Goal: Task Accomplishment & Management: Complete application form

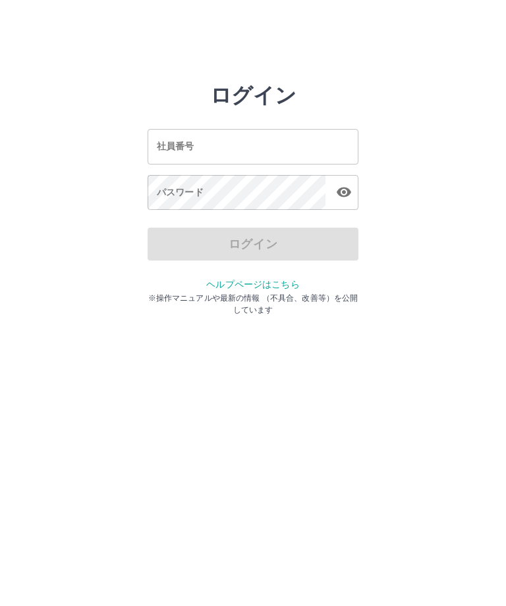
click at [225, 149] on input "社員番号" at bounding box center [252, 146] width 211 height 35
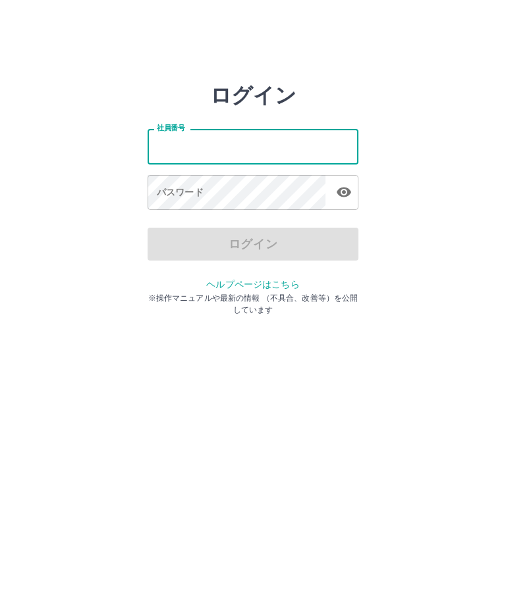
click at [413, 294] on html "ログイン 社員番号 社員番号 パスワード パスワード ログイン ヘルプページはこちら ※操作マニュアルや最新の情報 （不具合、改善等）を公開しています" at bounding box center [253, 147] width 506 height 294
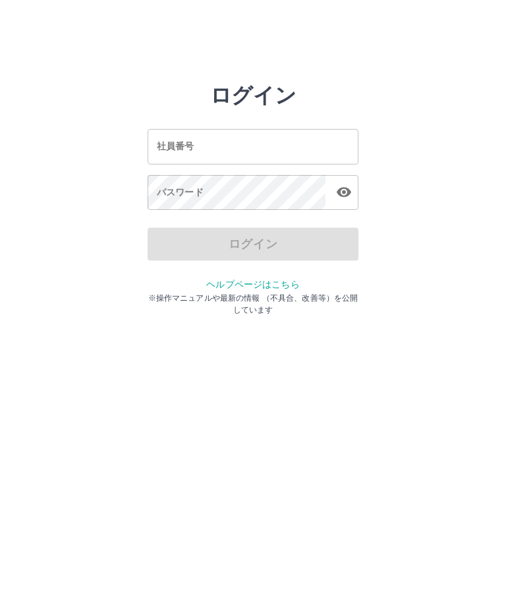
click at [221, 294] on html "ログイン 社員番号 社員番号 パスワード パスワード ログイン ヘルプページはこちら ※操作マニュアルや最新の情報 （不具合、改善等）を公開しています" at bounding box center [253, 147] width 506 height 294
click at [186, 151] on div "社員番号 社員番号" at bounding box center [252, 146] width 211 height 35
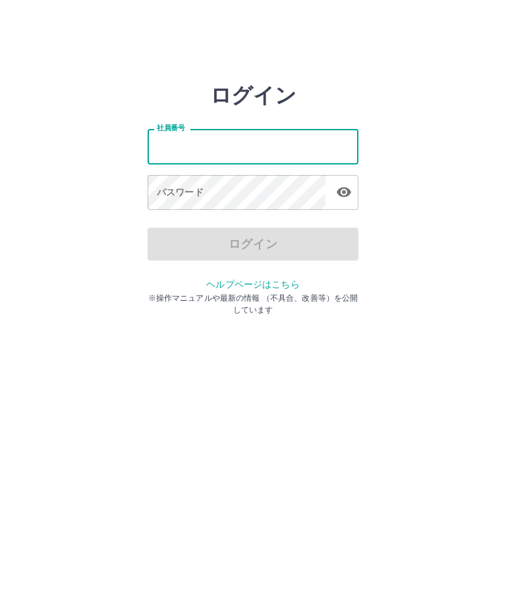
click at [375, 294] on html "ログイン 社員番号 社員番号 パスワード パスワード ログイン ヘルプページはこちら ※操作マニュアルや最新の情報 （不具合、改善等）を公開しています" at bounding box center [253, 147] width 506 height 294
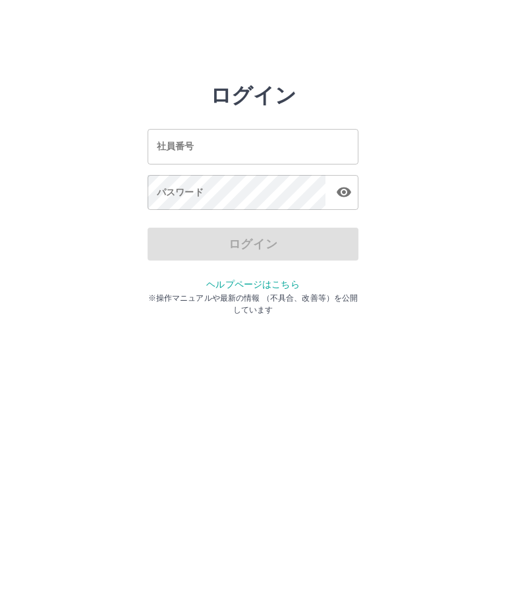
click at [226, 147] on input "社員番号" at bounding box center [252, 146] width 211 height 35
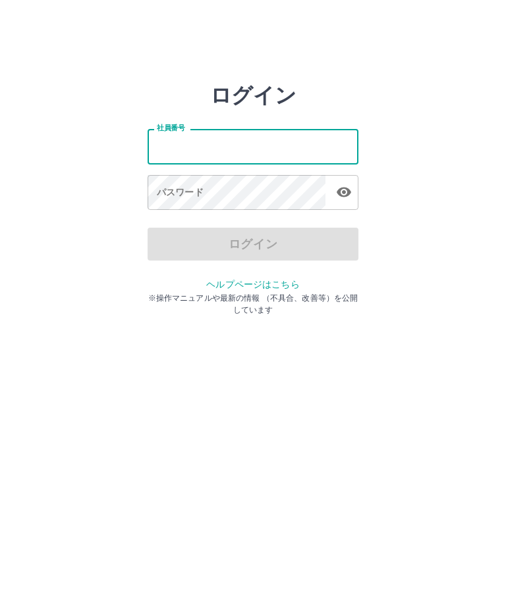
click at [396, 294] on html "ログイン 社員番号 社員番号 パスワード パスワード ログイン ヘルプページはこちら ※操作マニュアルや最新の情報 （不具合、改善等）を公開しています" at bounding box center [253, 147] width 506 height 294
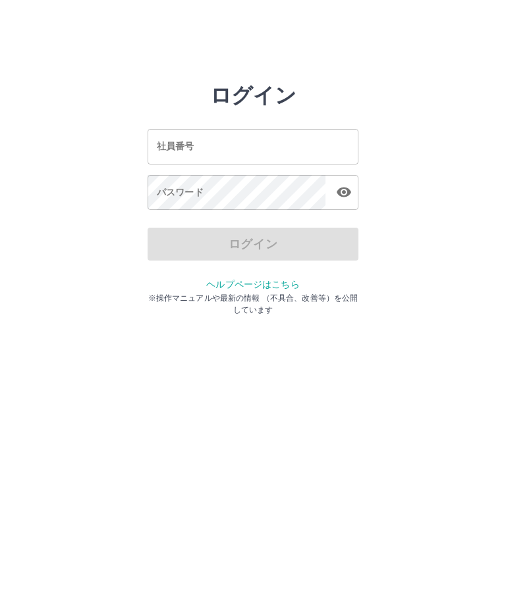
click at [203, 142] on input "社員番号" at bounding box center [252, 146] width 211 height 35
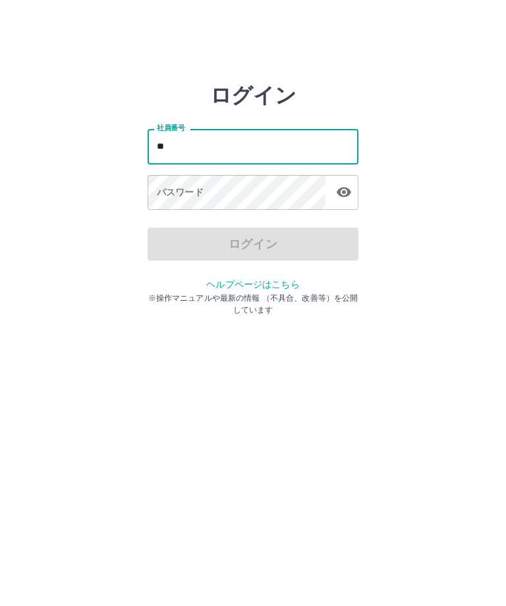
click at [447, 294] on html "ログイン 社員番号 ** 社員番号 パスワード パスワード ログイン ヘルプページはこちら ※操作マニュアルや最新の情報 （不具合、改善等）を公開しています" at bounding box center [253, 147] width 506 height 294
click at [193, 147] on input "**" at bounding box center [252, 146] width 211 height 35
type input "*******"
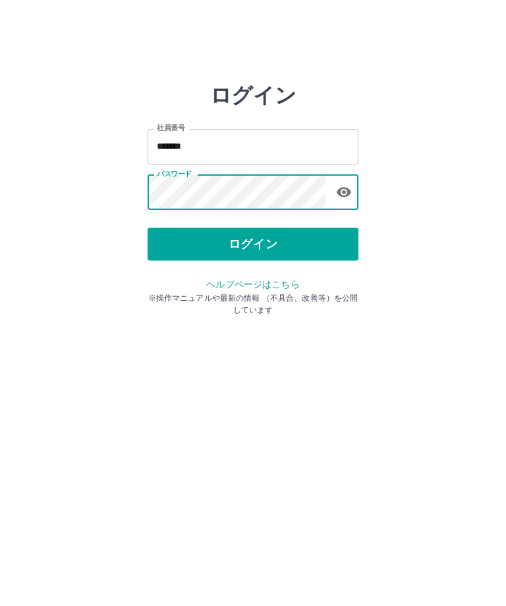
click at [296, 248] on button "ログイン" at bounding box center [252, 244] width 211 height 33
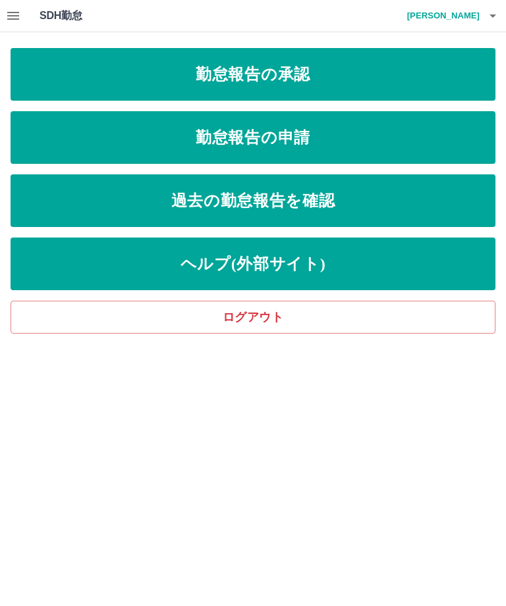
click at [344, 83] on link "勤怠報告の承認" at bounding box center [253, 74] width 485 height 53
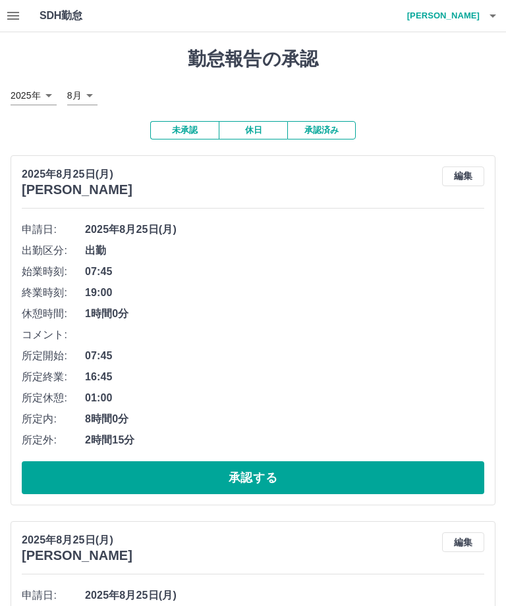
click at [281, 473] on button "承認する" at bounding box center [253, 478] width 462 height 33
click at [271, 488] on button "承認する" at bounding box center [253, 478] width 462 height 33
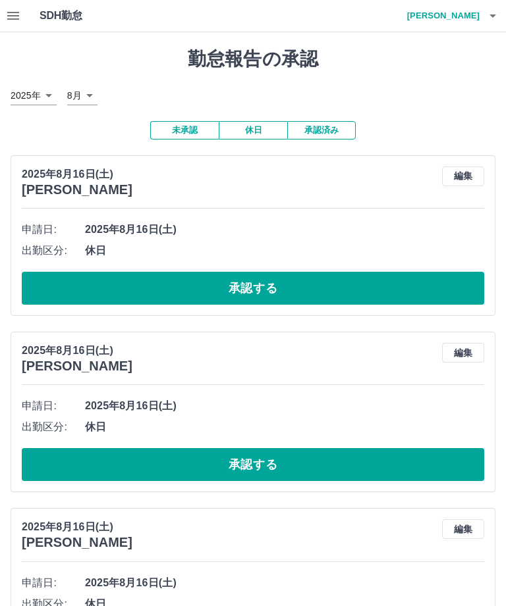
click at [332, 133] on button "承認済み" at bounding box center [321, 130] width 68 height 18
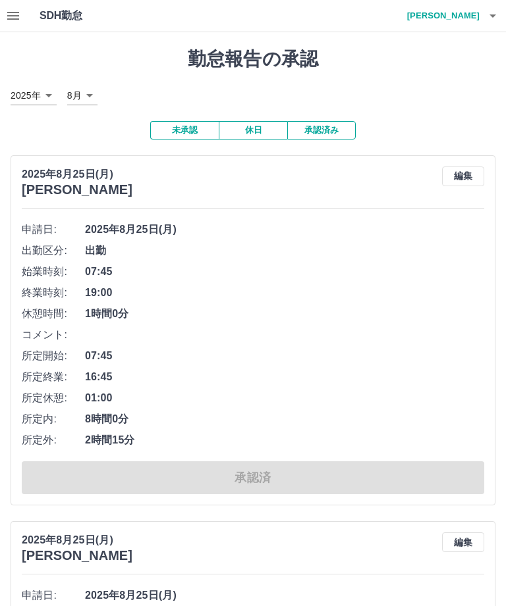
click at [188, 129] on button "未承認" at bounding box center [184, 130] width 68 height 18
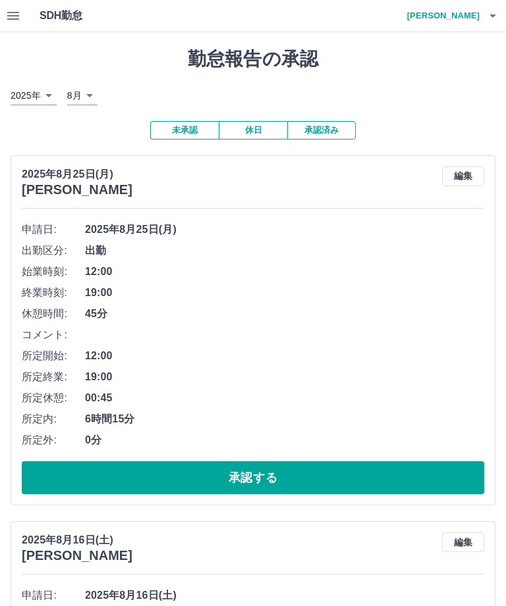
click at [267, 481] on button "承認する" at bounding box center [253, 478] width 462 height 33
click at [261, 479] on button "承認する" at bounding box center [253, 478] width 462 height 33
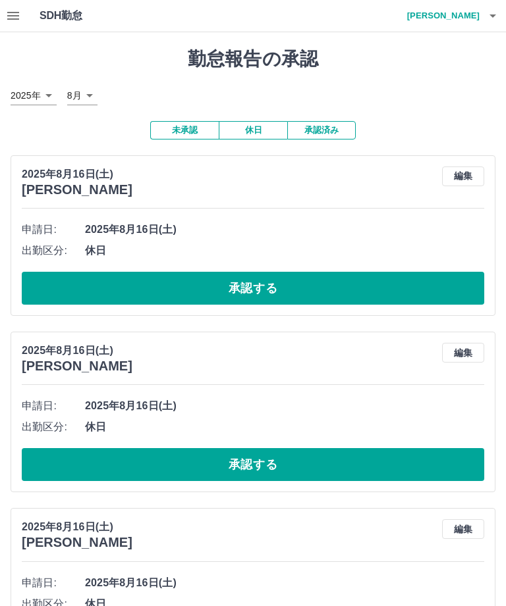
click at [192, 131] on button "未承認" at bounding box center [184, 130] width 68 height 18
click at [14, 15] on icon "button" at bounding box center [13, 16] width 12 height 8
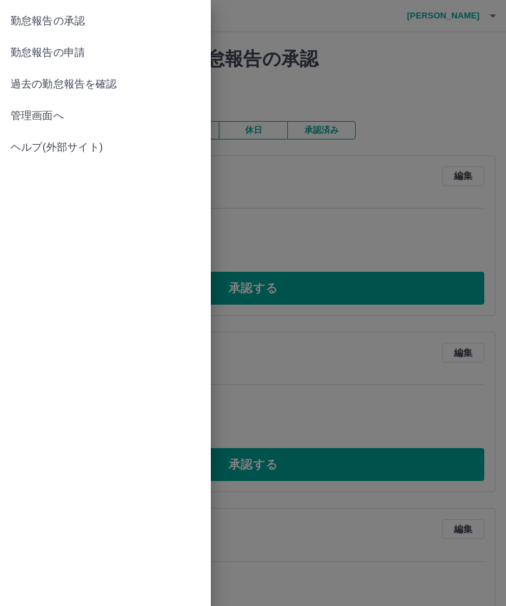
click at [88, 51] on span "勤怠報告の申請" at bounding box center [106, 53] width 190 height 16
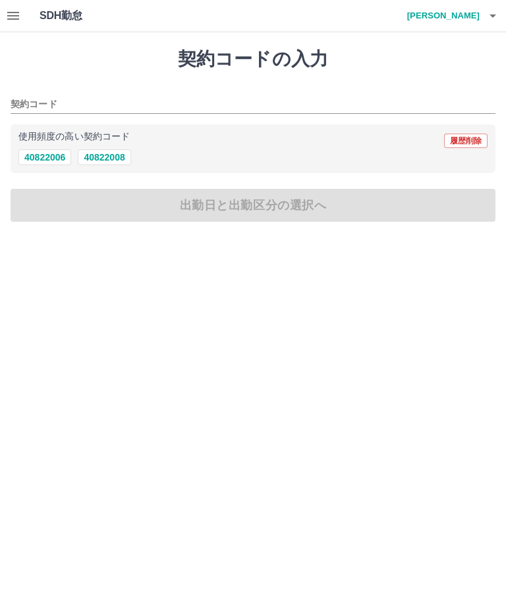
click at [56, 156] on button "40822006" at bounding box center [44, 157] width 53 height 16
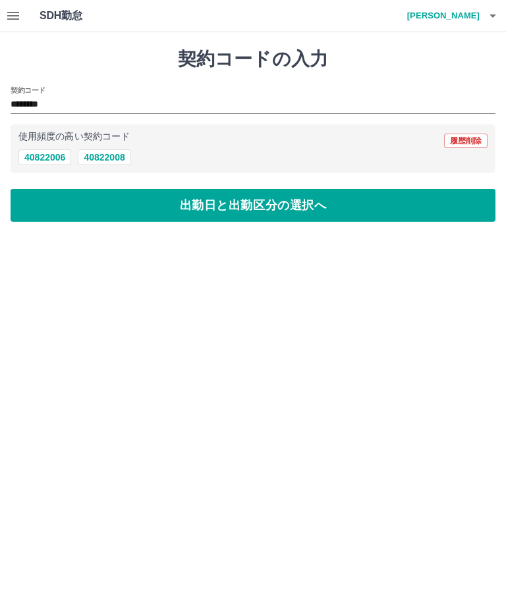
type input "********"
click at [259, 207] on button "出勤日と出勤区分の選択へ" at bounding box center [253, 205] width 485 height 33
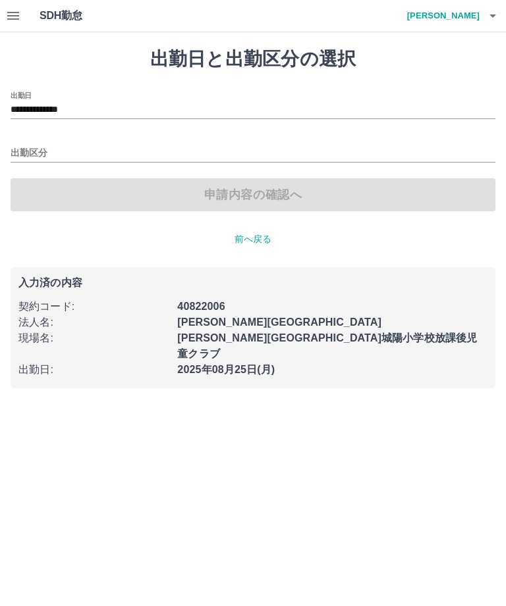
click at [39, 153] on input "出勤区分" at bounding box center [253, 154] width 485 height 16
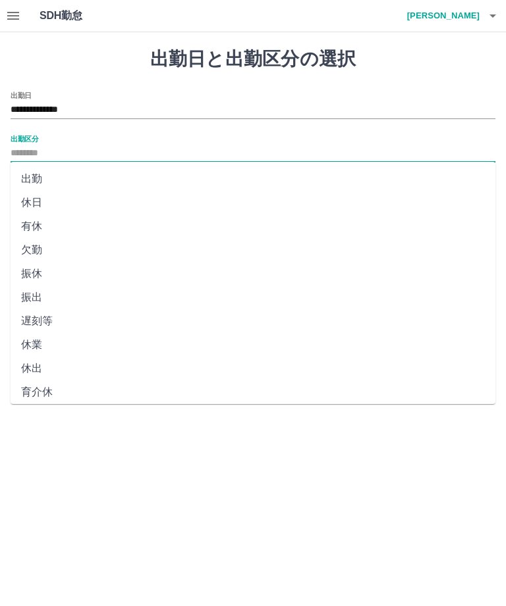
click at [38, 174] on li "出勤" at bounding box center [253, 179] width 485 height 24
type input "**"
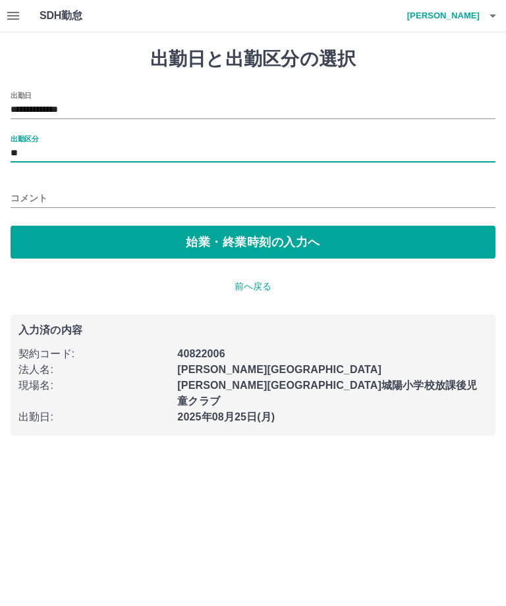
click at [269, 242] on button "始業・終業時刻の入力へ" at bounding box center [253, 242] width 485 height 33
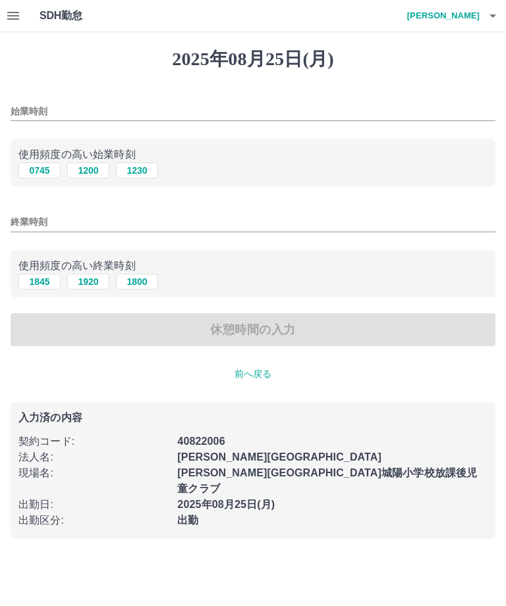
click at [36, 172] on button "0745" at bounding box center [39, 171] width 42 height 16
type input "****"
click at [37, 219] on input "終業時刻" at bounding box center [253, 222] width 485 height 19
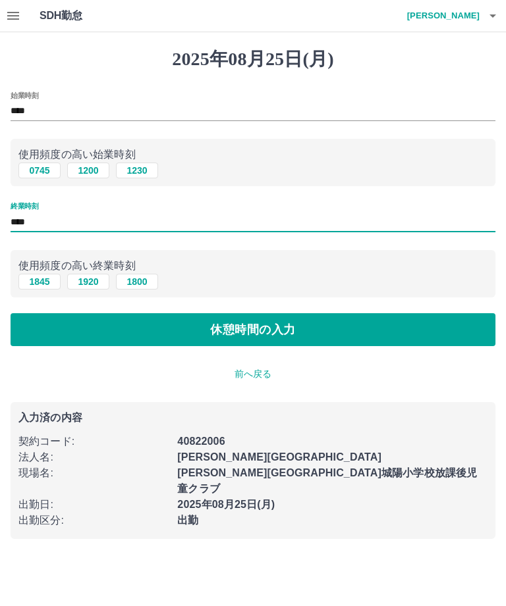
type input "****"
click at [291, 328] on button "休憩時間の入力" at bounding box center [253, 329] width 485 height 33
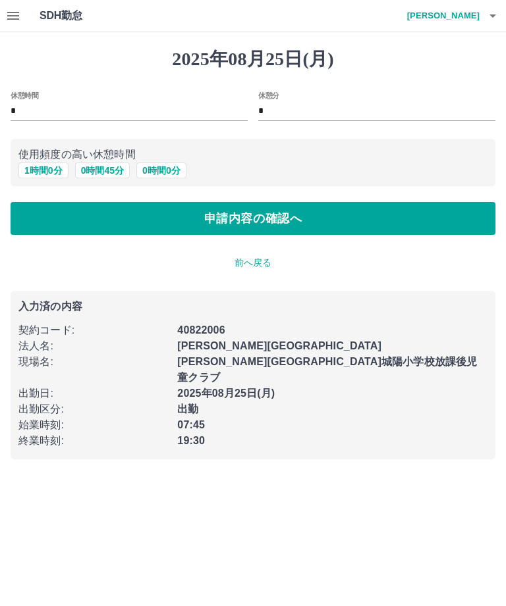
click at [29, 111] on input "*" at bounding box center [129, 111] width 237 height 19
type input "*"
click at [313, 218] on button "申請内容の確認へ" at bounding box center [253, 218] width 485 height 33
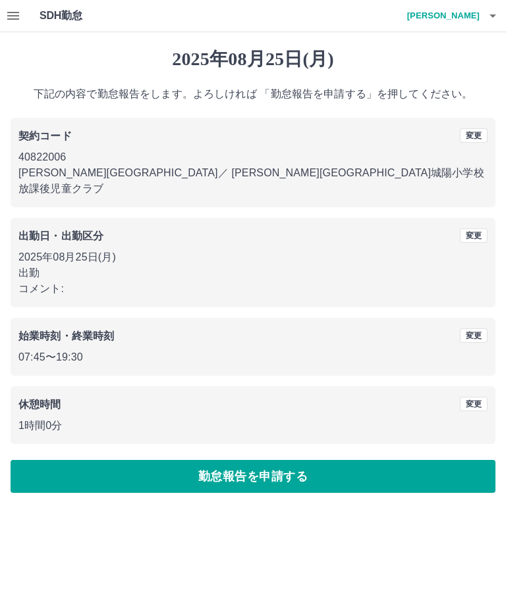
click at [321, 463] on button "勤怠報告を申請する" at bounding box center [253, 476] width 485 height 33
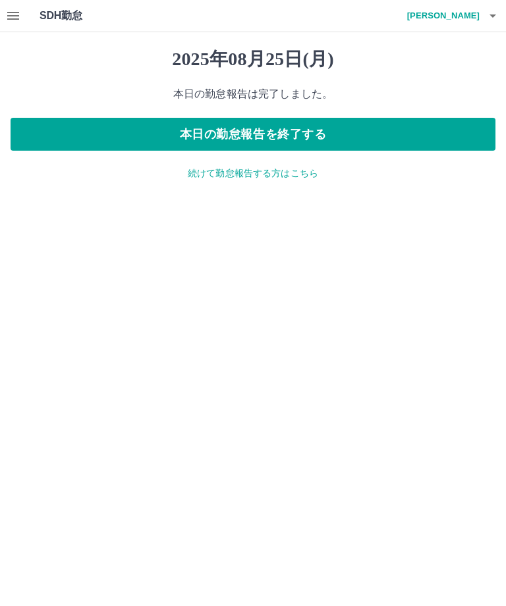
click at [9, 20] on icon "button" at bounding box center [13, 16] width 12 height 8
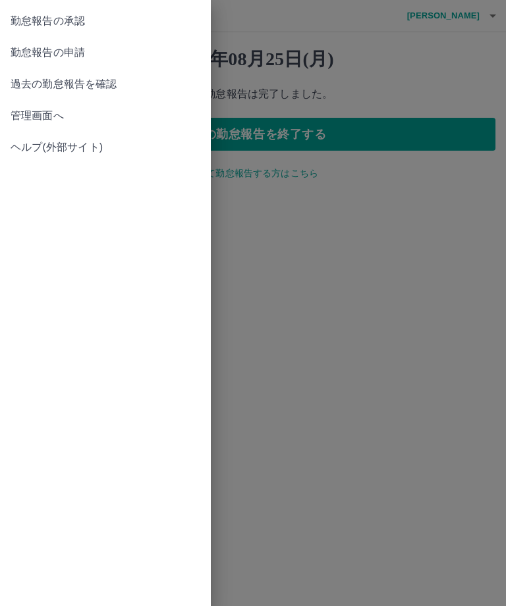
click at [82, 20] on span "勤怠報告の承認" at bounding box center [106, 21] width 190 height 16
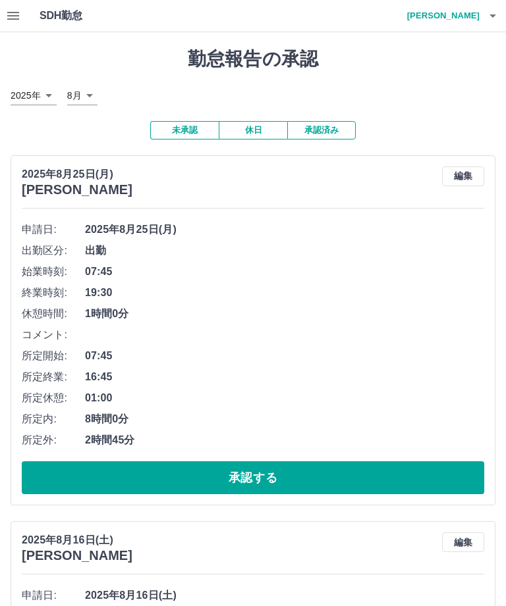
click at [267, 481] on button "承認する" at bounding box center [253, 478] width 462 height 33
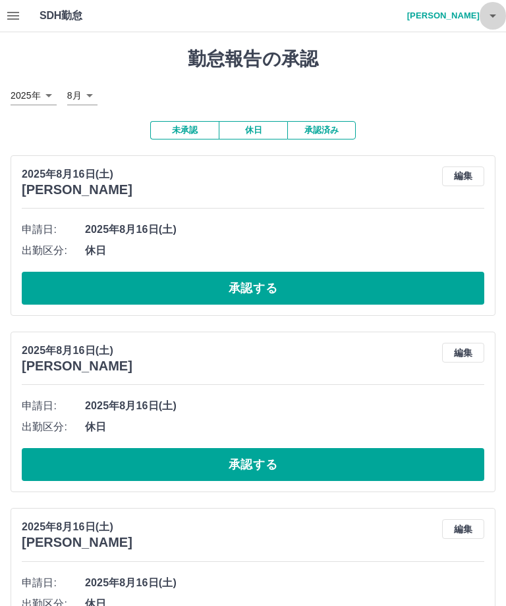
click at [496, 14] on icon "button" at bounding box center [493, 16] width 16 height 16
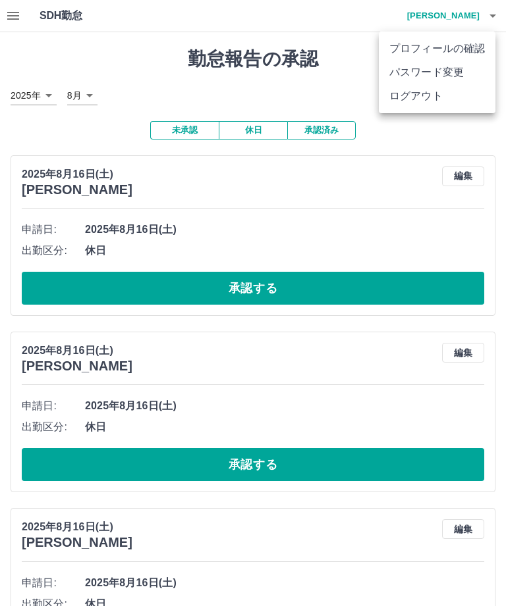
click at [436, 95] on li "ログアウト" at bounding box center [437, 96] width 117 height 24
